Goal: Check status: Check status

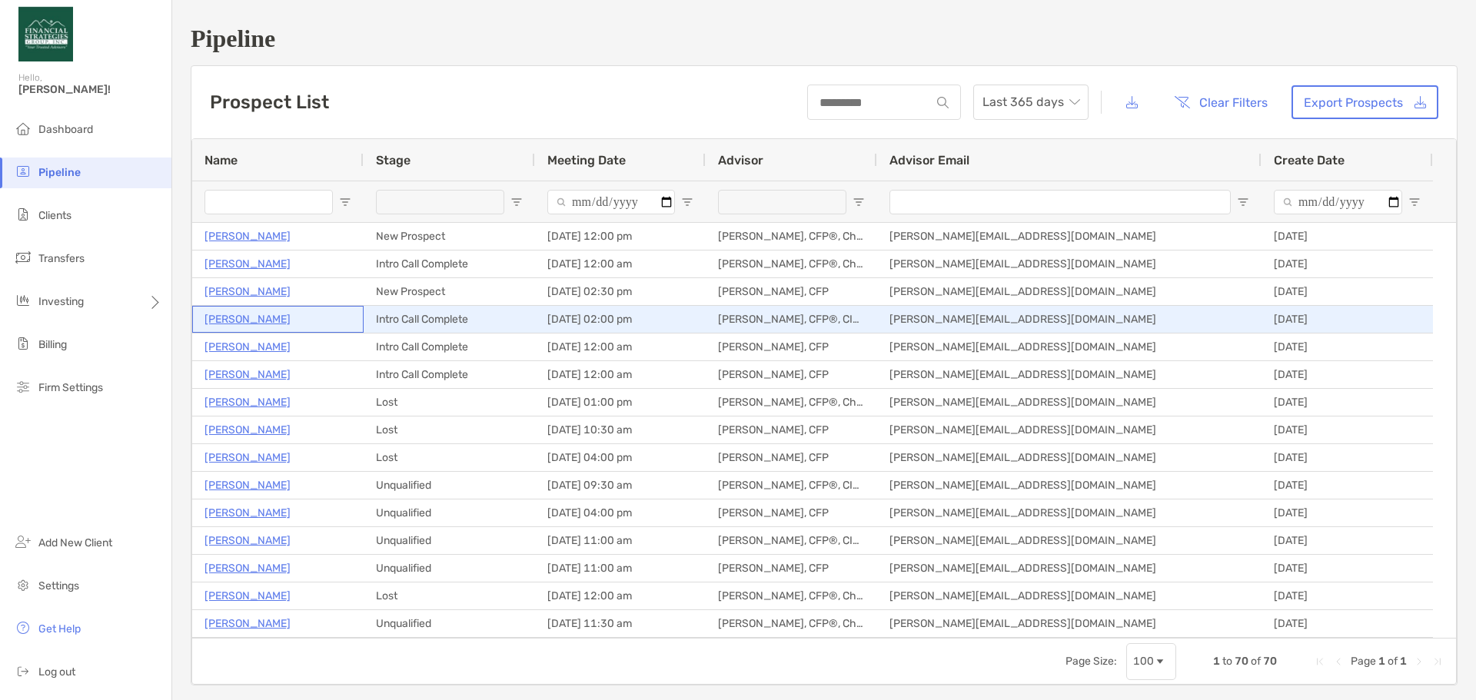
click at [241, 322] on p "[PERSON_NAME]" at bounding box center [248, 319] width 86 height 19
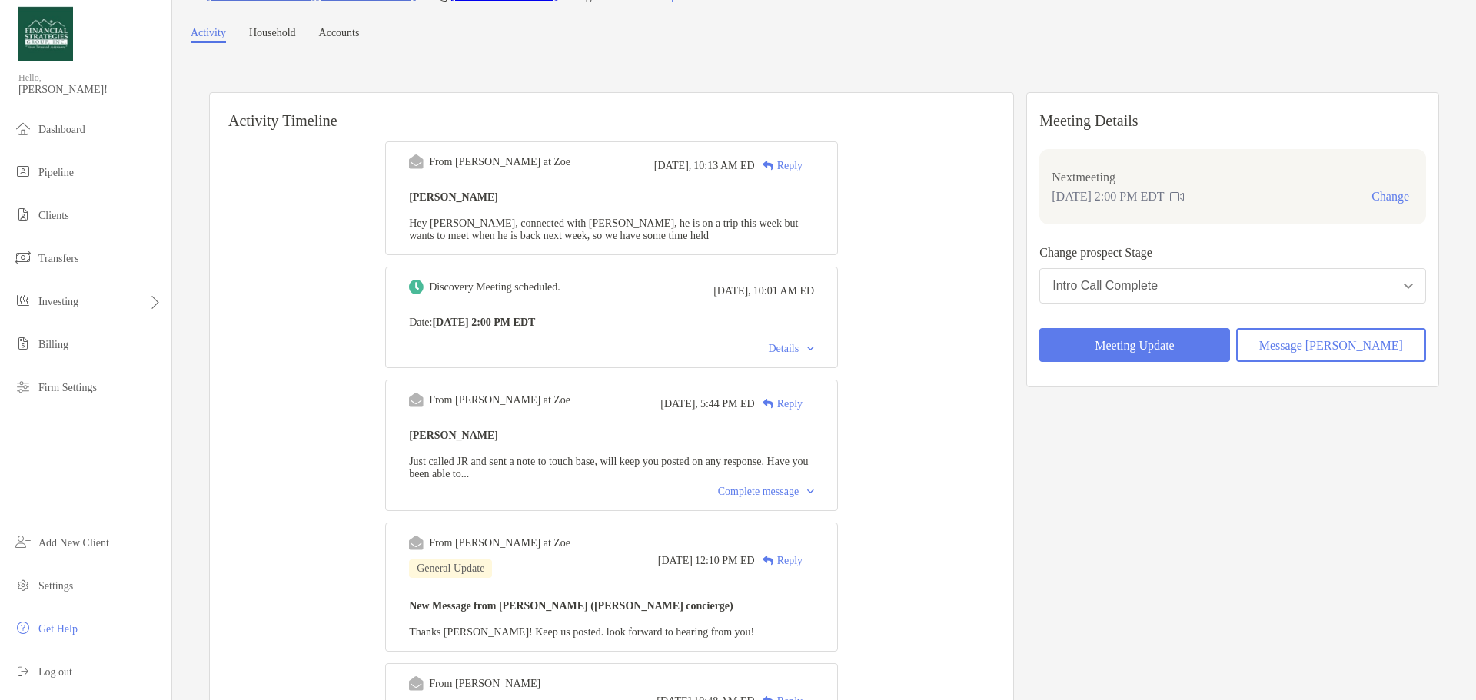
scroll to position [77, 0]
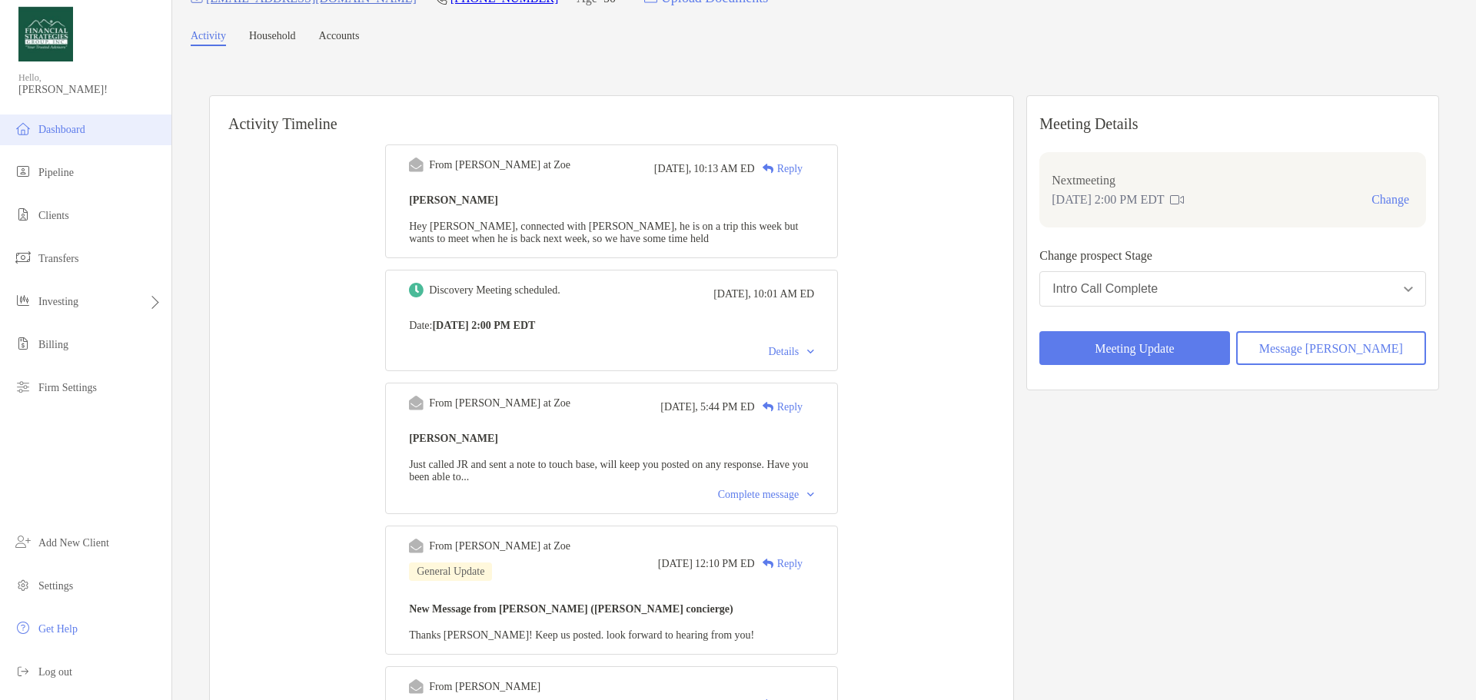
click at [82, 135] on span "Dashboard" at bounding box center [61, 130] width 47 height 12
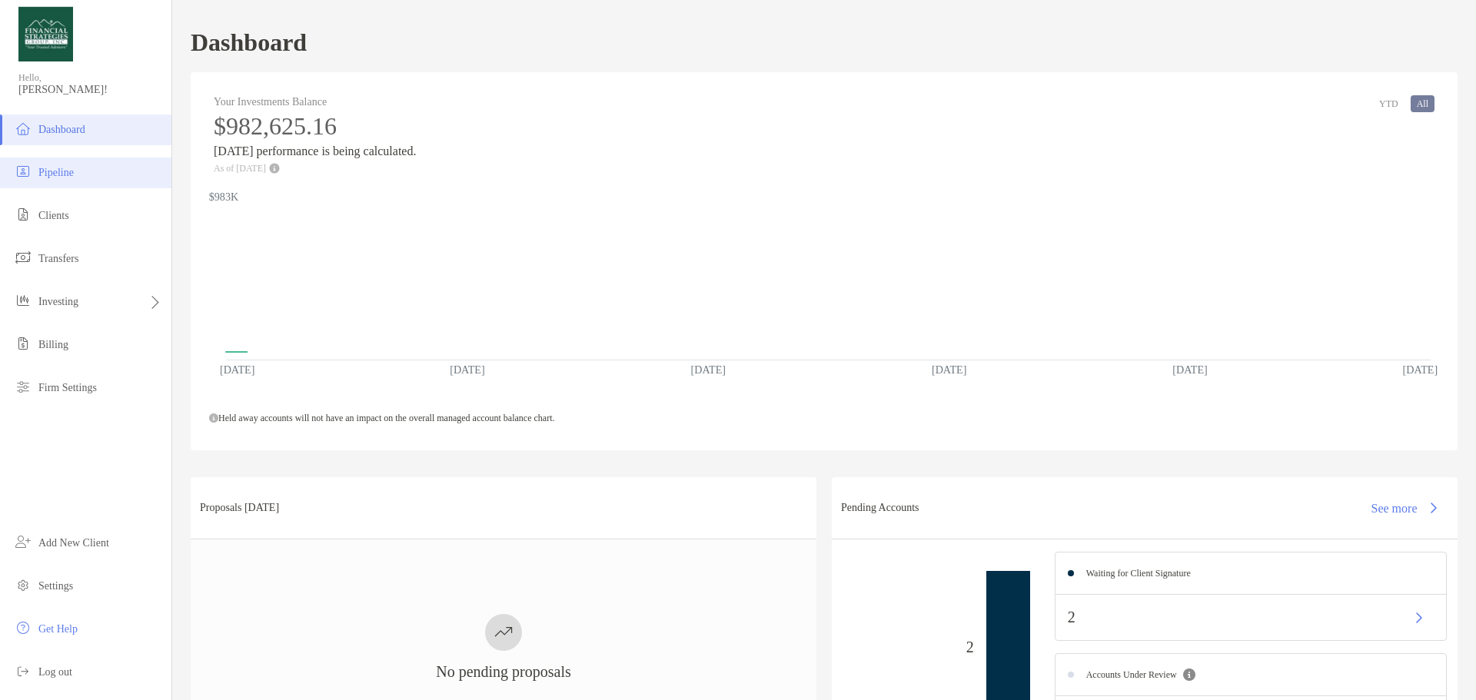
click at [63, 178] on span "Pipeline" at bounding box center [55, 173] width 35 height 12
